Goal: Task Accomplishment & Management: Manage account settings

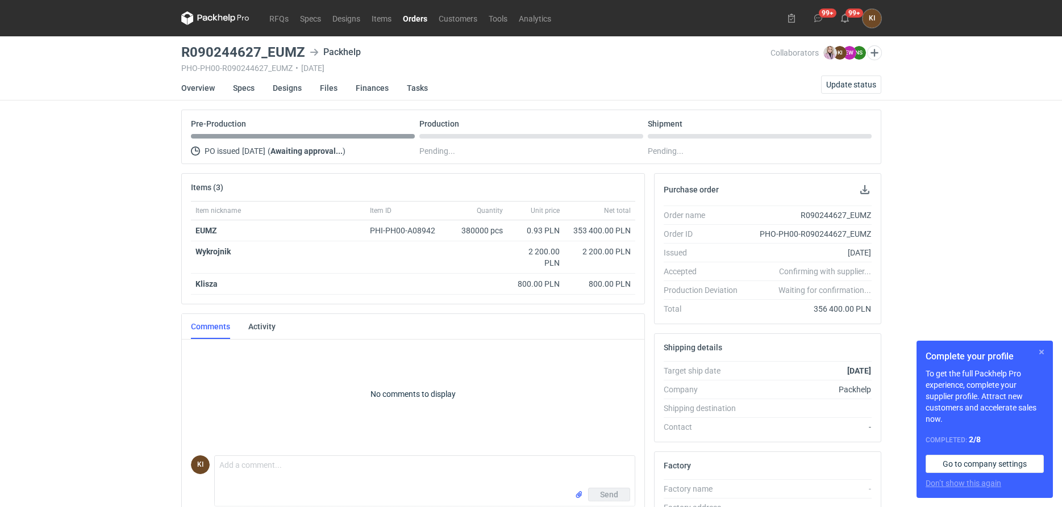
click at [1042, 353] on button "button" at bounding box center [1042, 352] width 14 height 14
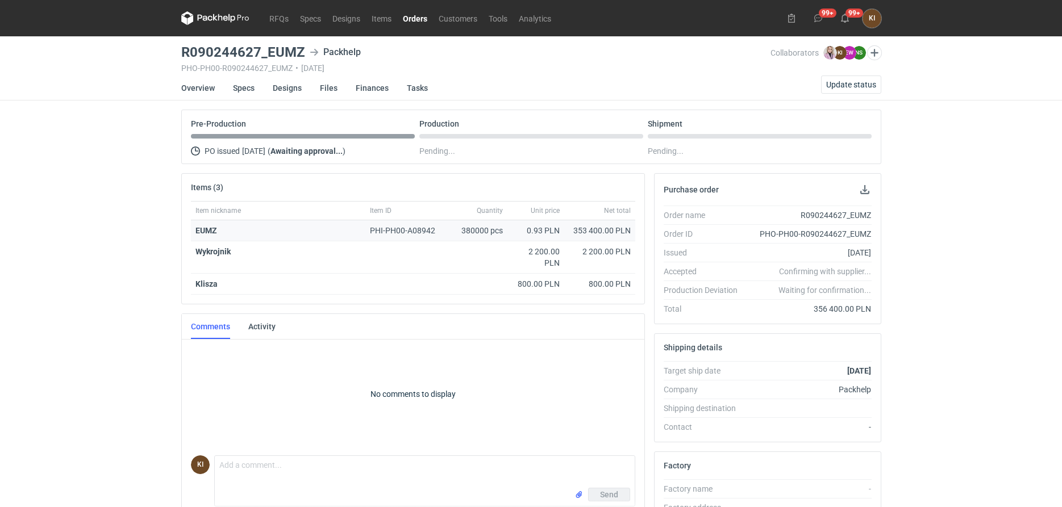
click at [476, 231] on div "380000 pcs" at bounding box center [479, 230] width 57 height 21
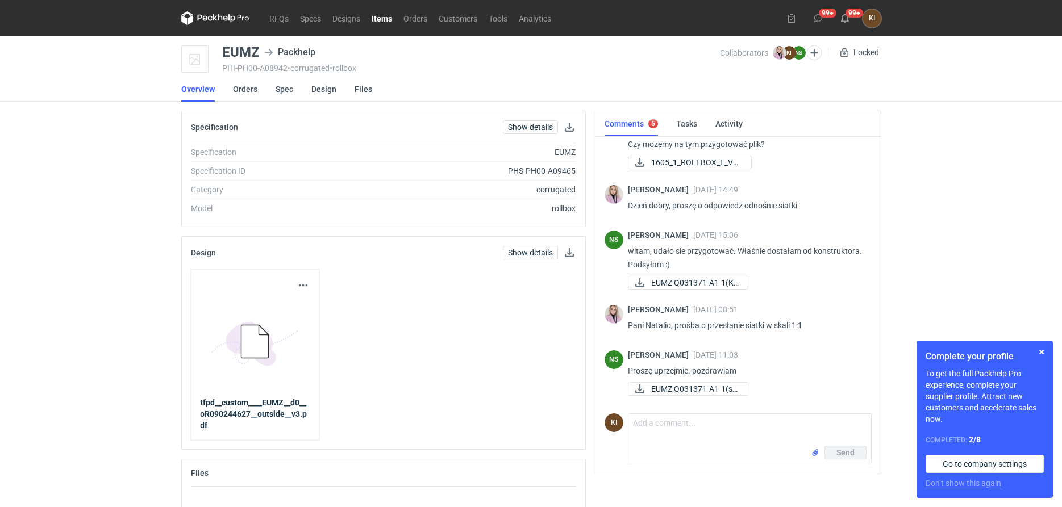
scroll to position [44, 0]
click at [1042, 351] on button "button" at bounding box center [1042, 352] width 14 height 14
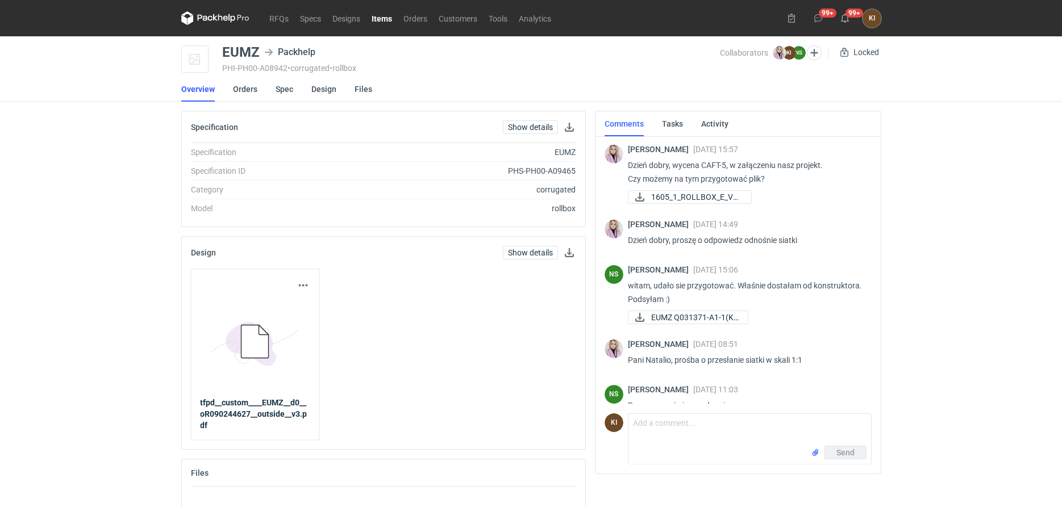
scroll to position [35, 0]
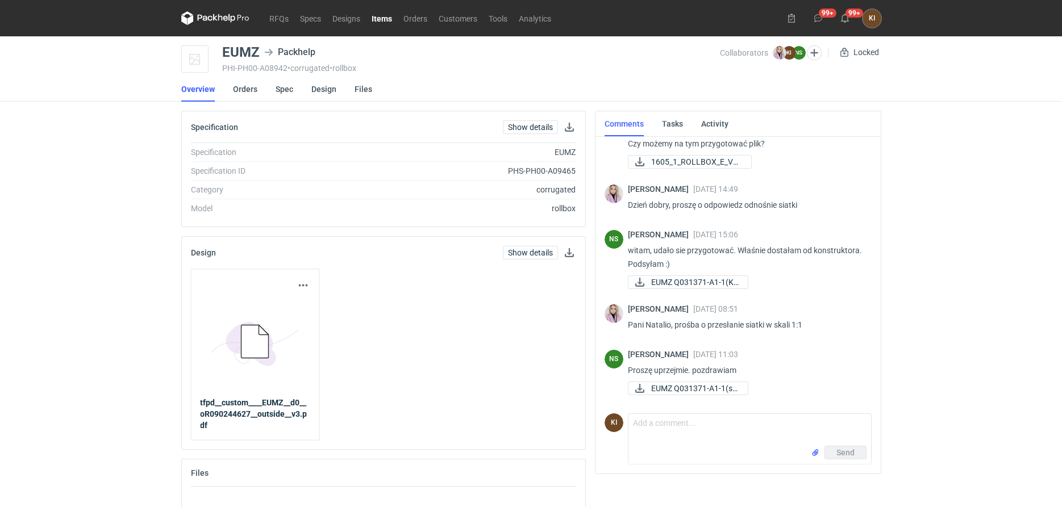
click at [259, 314] on icon "5BD5AC33-3523-40E7-9262-1BFF0AD53D48@1x" at bounding box center [255, 342] width 91 height 91
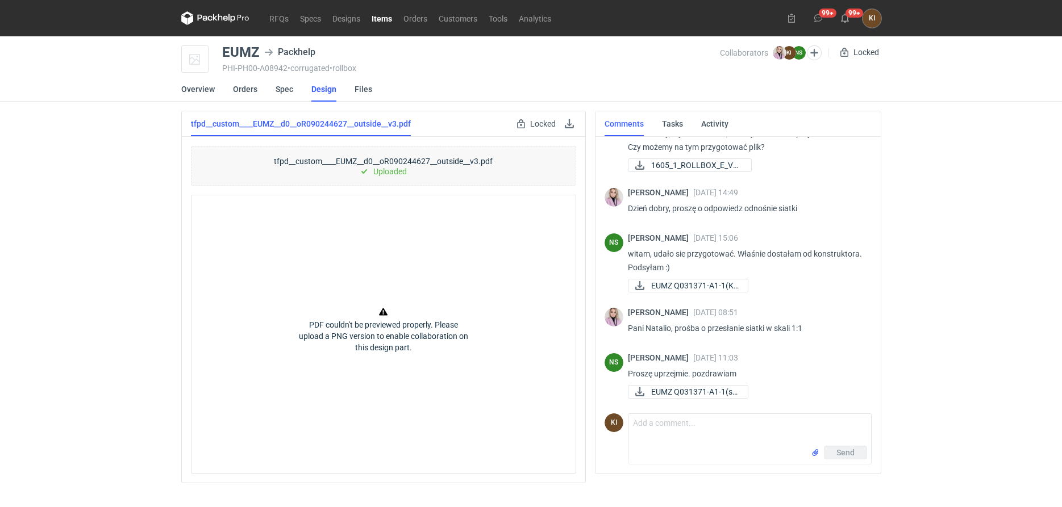
scroll to position [35, 0]
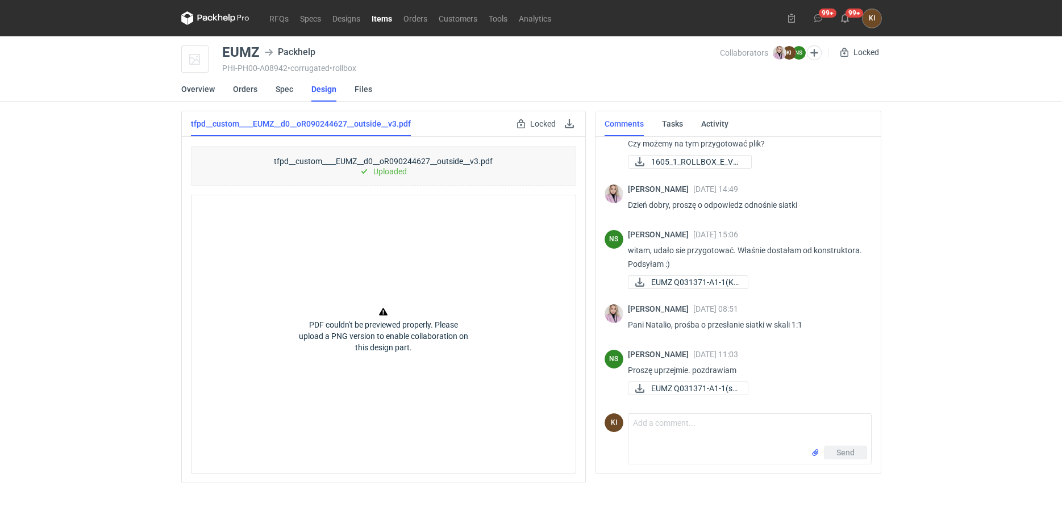
click at [347, 161] on div "tfpd__custom____EUMZ__d0__oR090244627__outside__v3.pdf Uploaded" at bounding box center [383, 166] width 385 height 40
click at [403, 160] on div "tfpd__custom____EUMZ__d0__oR090244627__outside__v3.pdf Uploaded" at bounding box center [383, 166] width 385 height 40
click at [387, 123] on link "tfpd__custom____EUMZ__d0__oR090244627__outside__v3.pdf" at bounding box center [301, 123] width 220 height 25
click at [321, 122] on link "tfpd__custom____EUMZ__d0__oR090244627__outside__v3.pdf" at bounding box center [301, 123] width 220 height 25
click at [566, 123] on link at bounding box center [569, 124] width 14 height 14
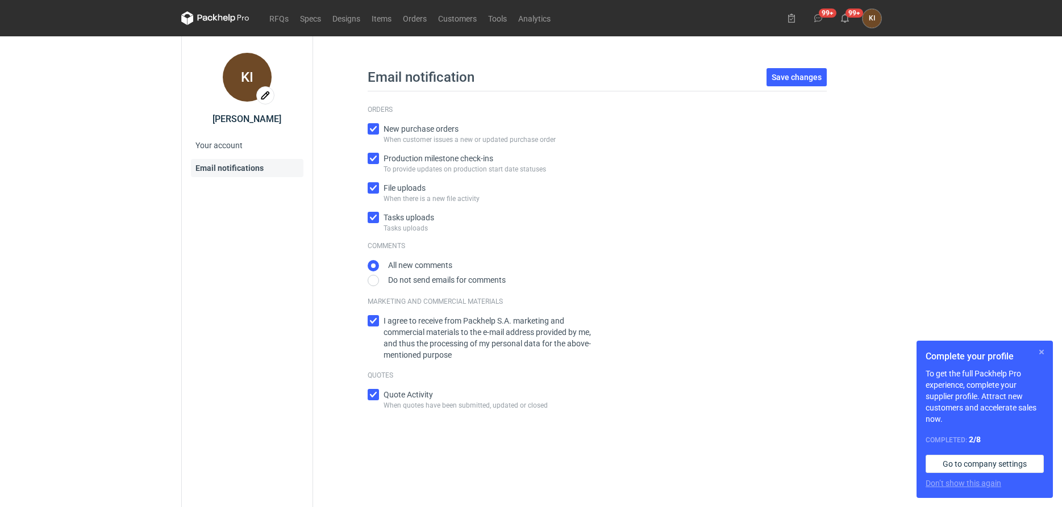
click at [1044, 350] on button "button" at bounding box center [1042, 352] width 14 height 14
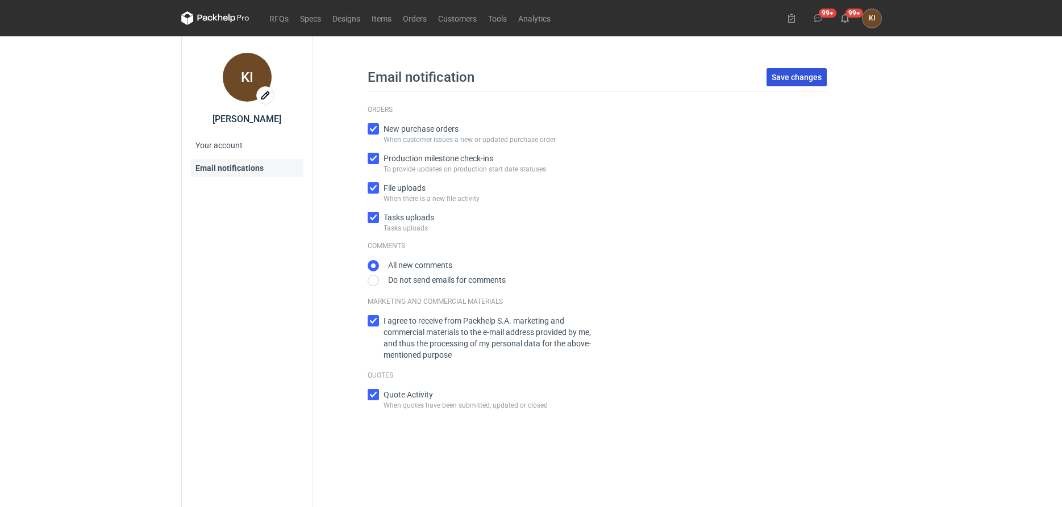
click at [814, 80] on span "Save changes" at bounding box center [797, 77] width 50 height 8
click at [415, 19] on link "Orders" at bounding box center [414, 18] width 35 height 14
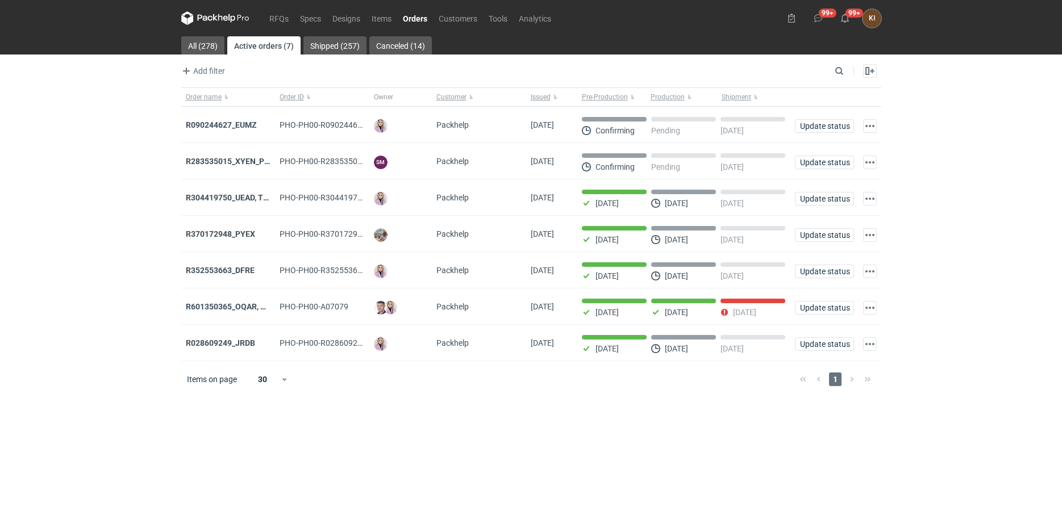
click at [690, 468] on main "All (278) Active orders (7) Shipped (257) Canceled (14) Add filter Owner first …" at bounding box center [531, 271] width 709 height 471
click at [398, 45] on link "Canceled (14)" at bounding box center [400, 45] width 62 height 18
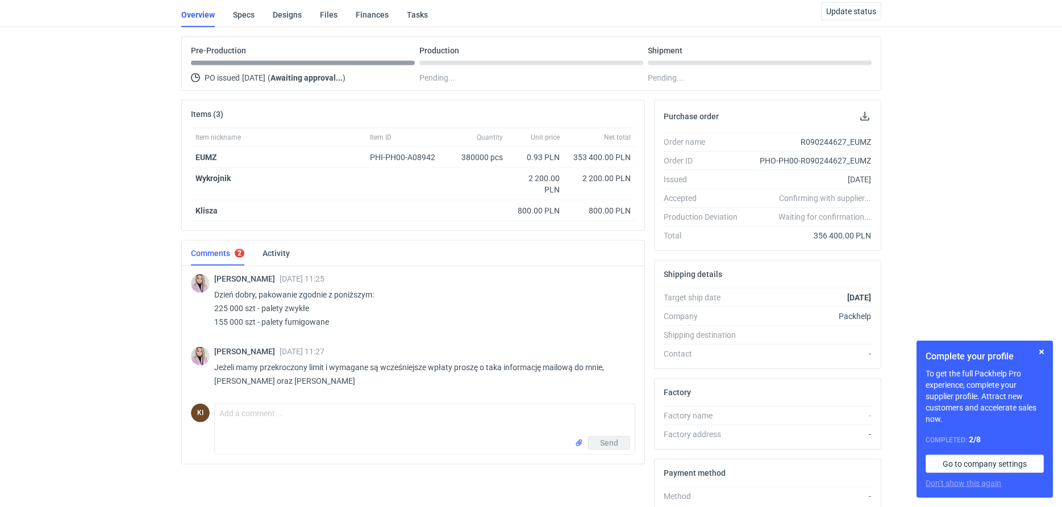
scroll to position [49, 0]
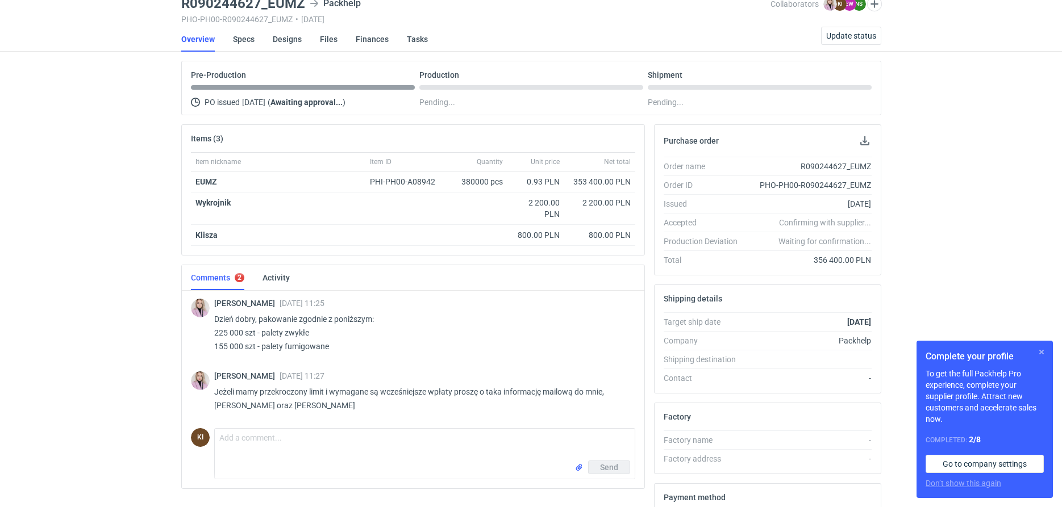
click at [1039, 350] on button "button" at bounding box center [1042, 352] width 14 height 14
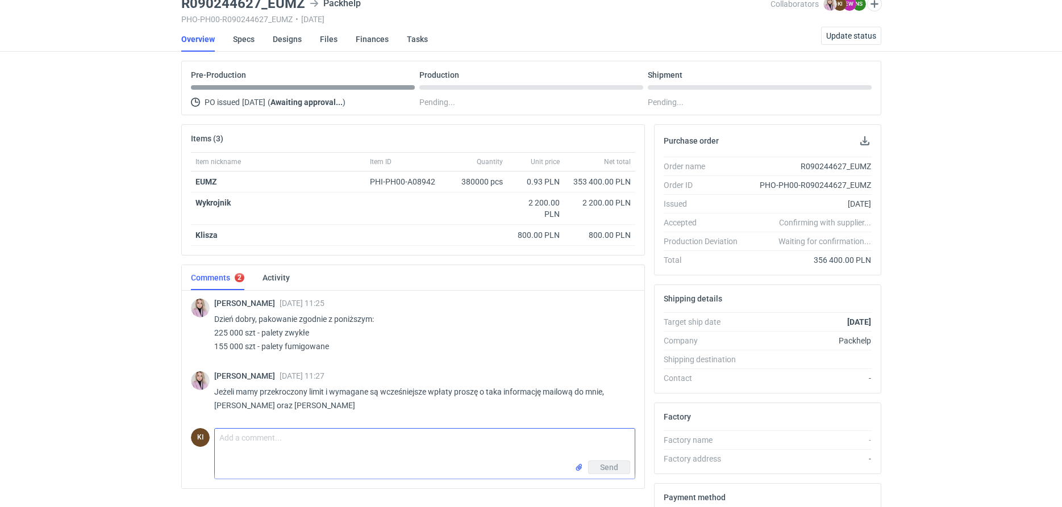
click at [249, 436] on textarea "Comment message" at bounding box center [425, 445] width 420 height 32
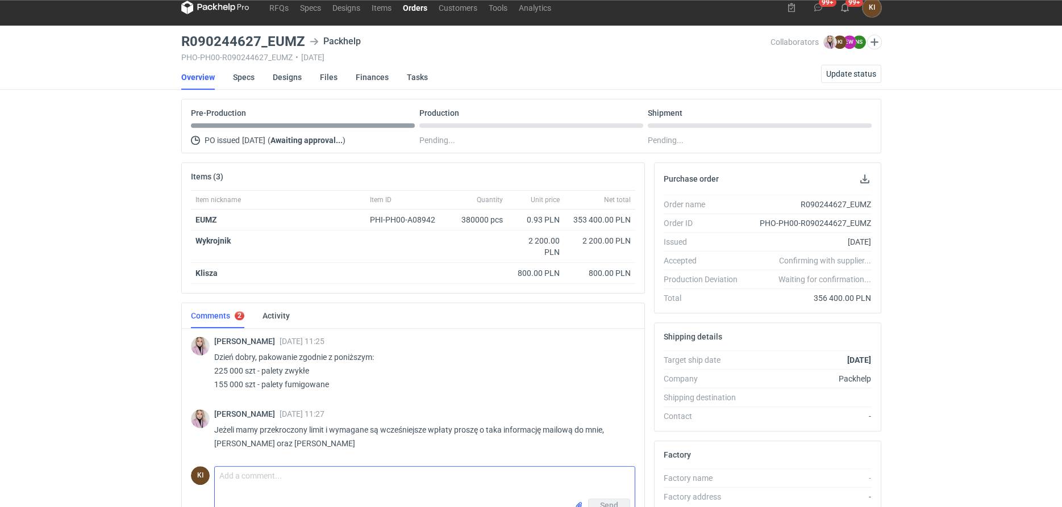
scroll to position [0, 0]
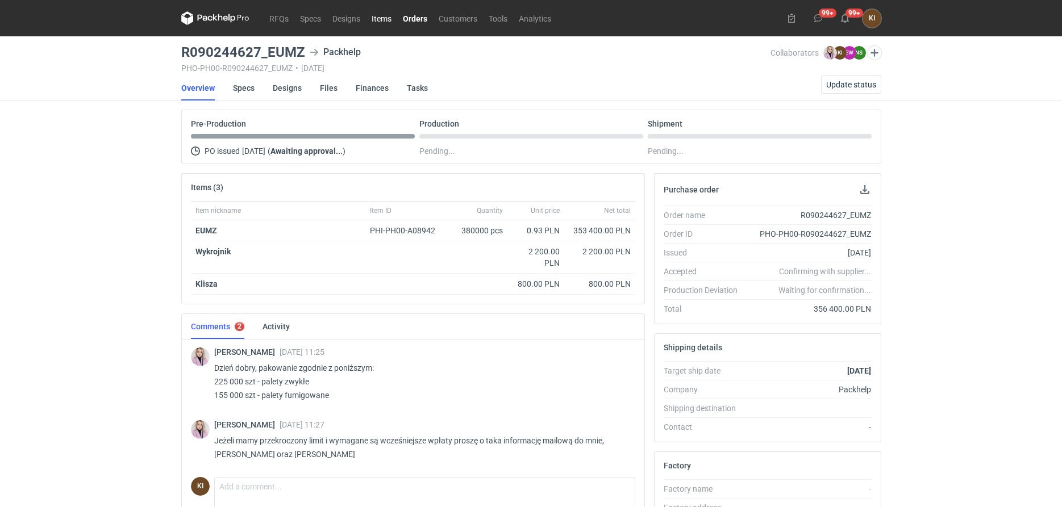
click at [381, 21] on link "Items" at bounding box center [381, 18] width 31 height 14
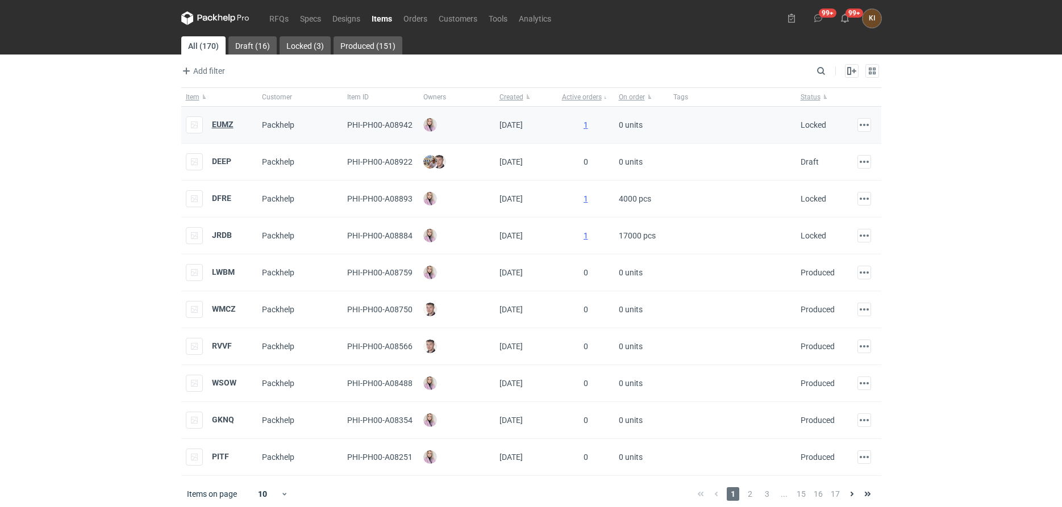
click at [227, 124] on strong "EUMZ" at bounding box center [223, 124] width 22 height 9
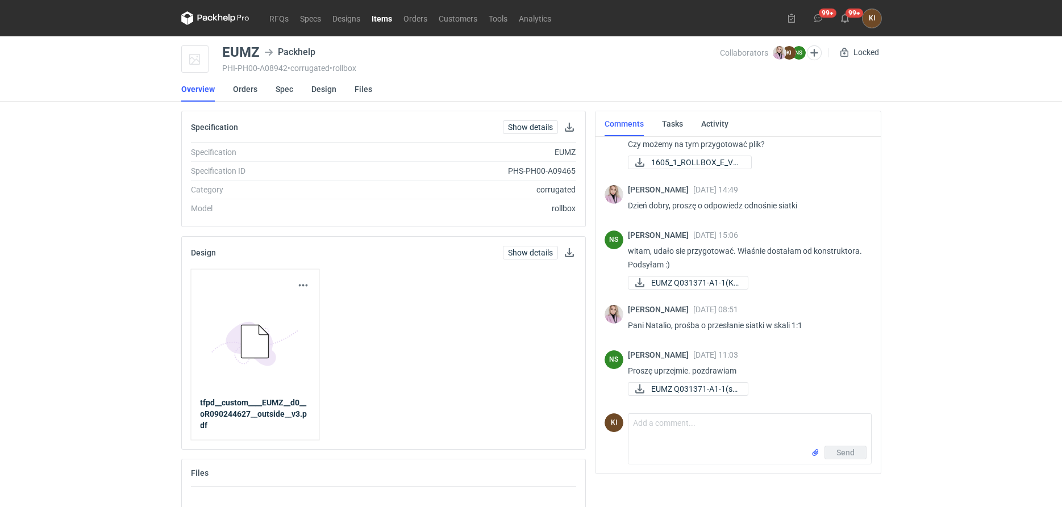
scroll to position [35, 0]
click at [414, 16] on link "Orders" at bounding box center [415, 18] width 35 height 14
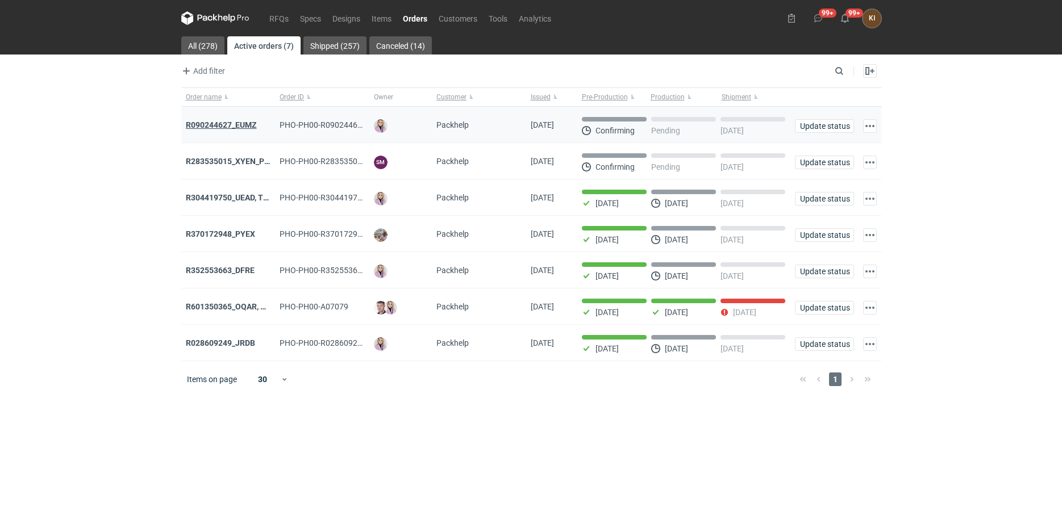
click at [253, 124] on strong "R090244627_EUMZ" at bounding box center [221, 124] width 71 height 9
